Goal: Navigation & Orientation: Understand site structure

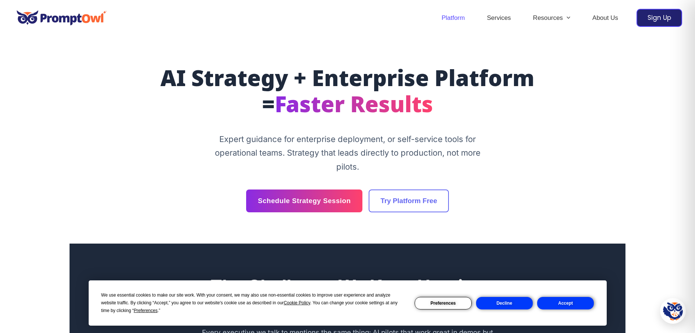
click at [455, 18] on link "Platform" at bounding box center [452, 18] width 45 height 26
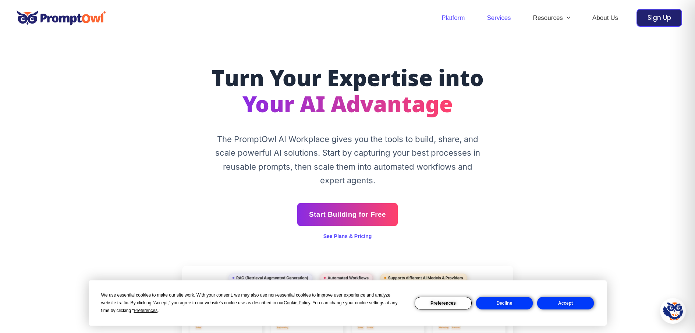
click at [504, 14] on link "Services" at bounding box center [499, 18] width 46 height 26
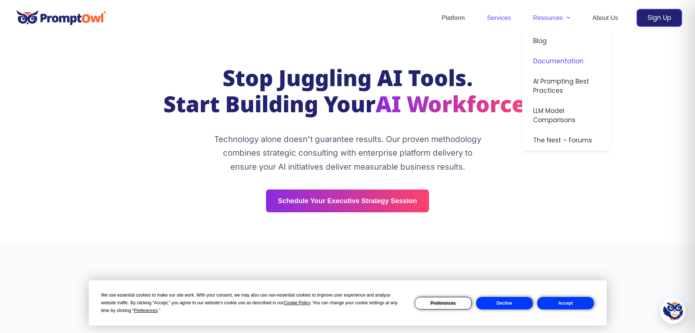
click at [560, 59] on link "Documentation" at bounding box center [566, 61] width 88 height 20
